Goal: Task Accomplishment & Management: Manage account settings

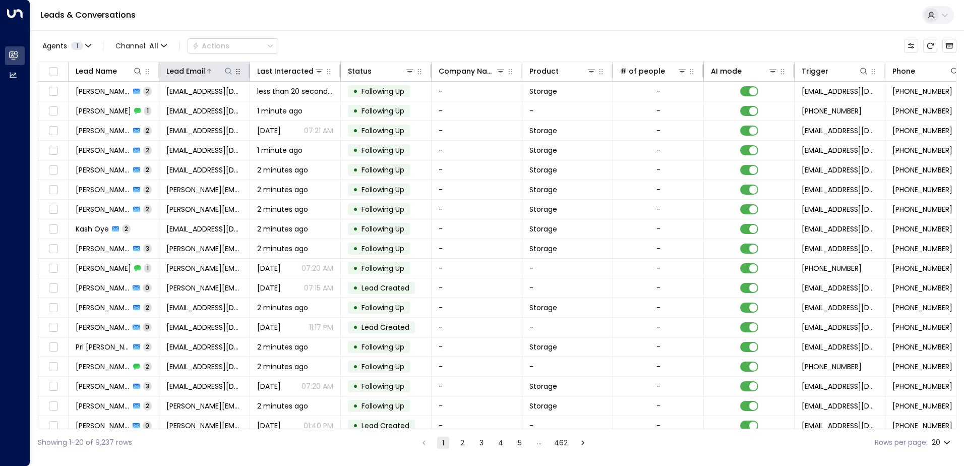
click at [228, 69] on icon at bounding box center [228, 71] width 8 height 8
type input "*********"
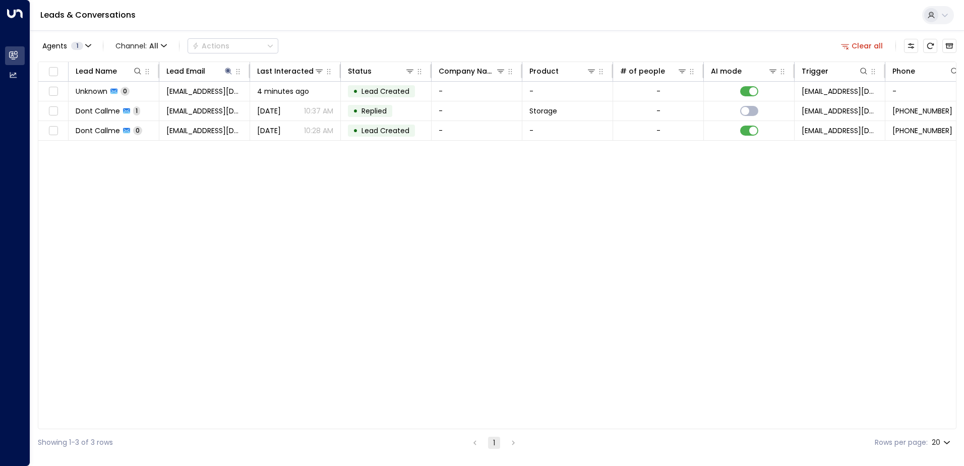
click at [275, 285] on div "Lead Name Lead Email Last Interacted Status Company Name Product # of people AI…" at bounding box center [497, 246] width 919 height 368
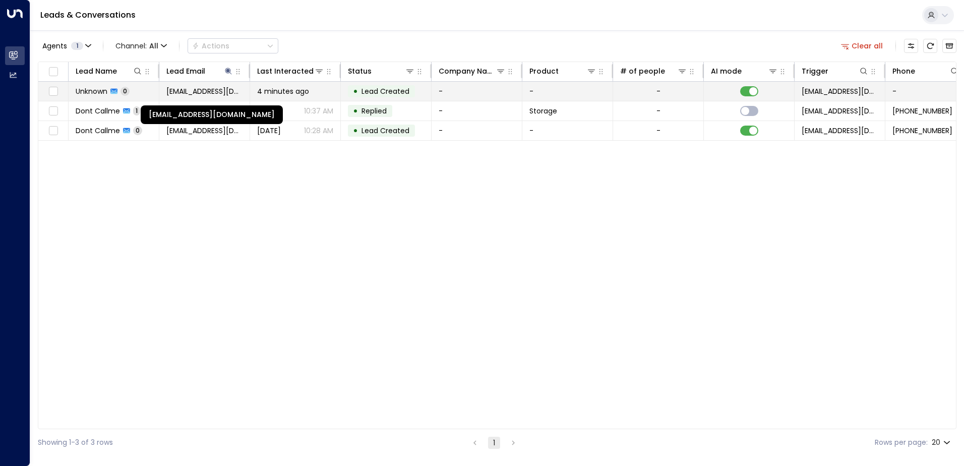
click at [191, 90] on span "[EMAIL_ADDRESS][DOMAIN_NAME]" at bounding box center [204, 91] width 76 height 10
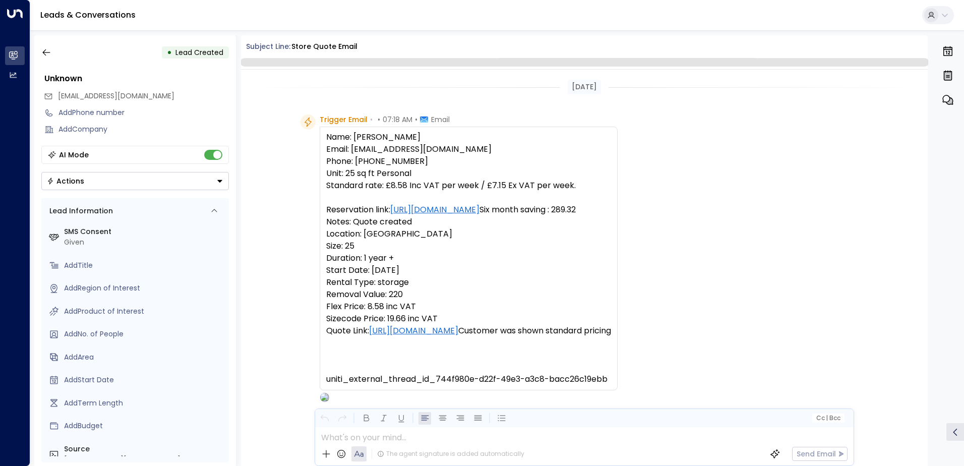
scroll to position [62, 0]
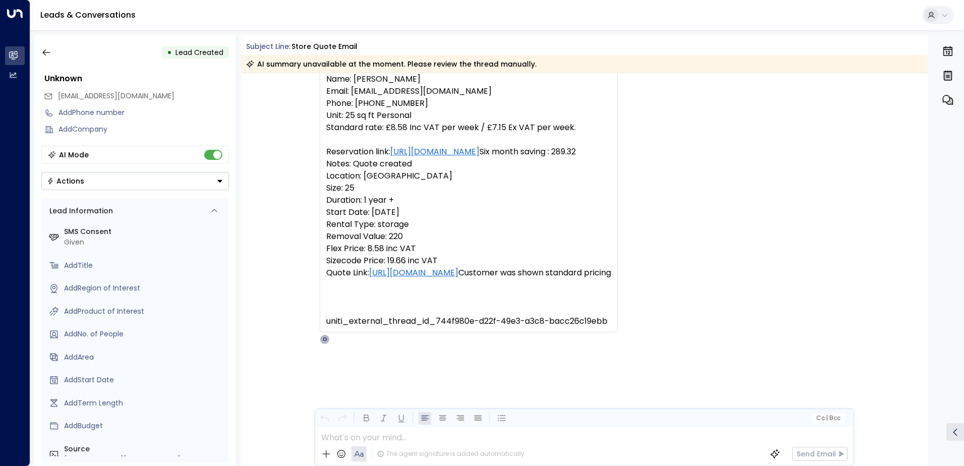
click at [219, 182] on icon "Button group with a nested menu" at bounding box center [219, 181] width 5 height 3
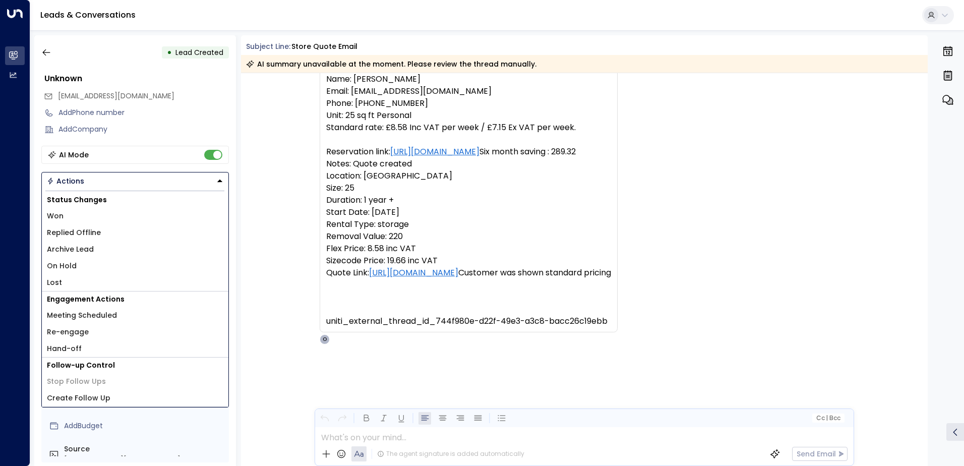
click at [73, 278] on li "Lost" at bounding box center [135, 282] width 187 height 17
